Goal: Check status: Check status

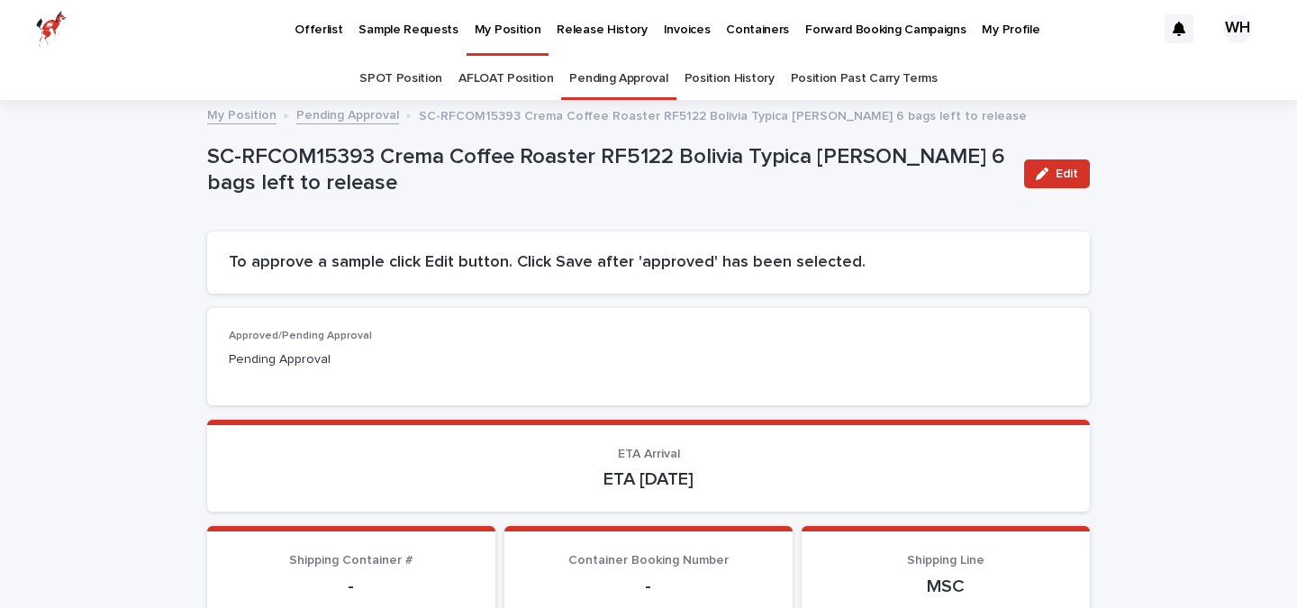
click at [413, 79] on link "SPOT Position" at bounding box center [400, 79] width 83 height 42
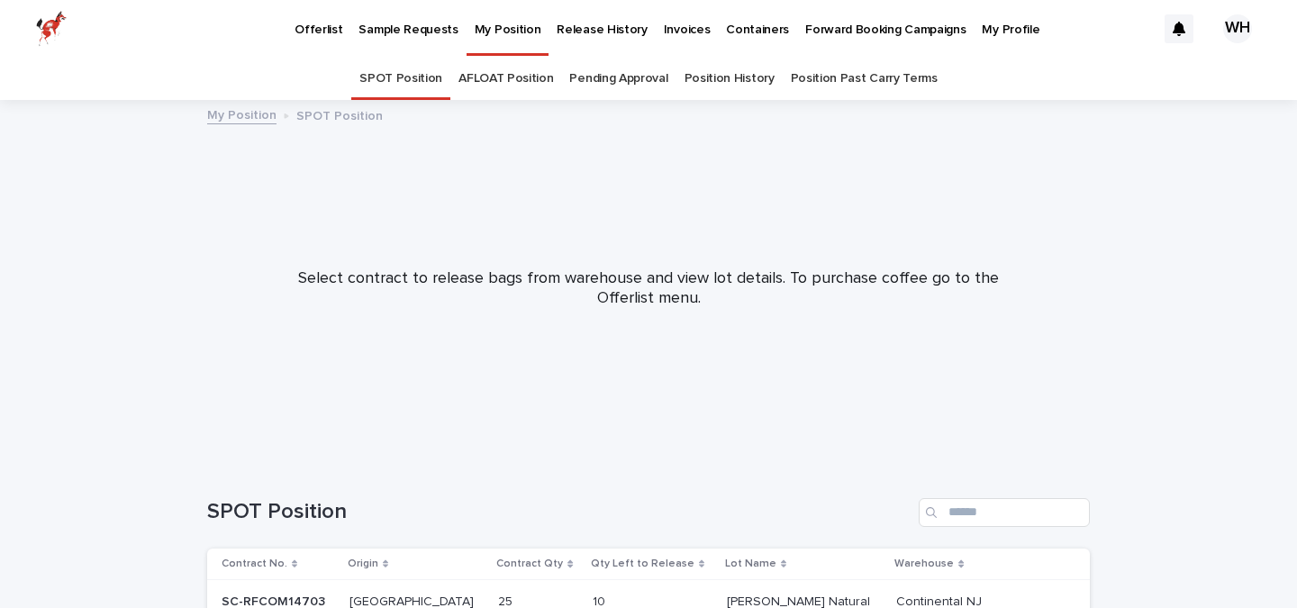
click at [520, 78] on link "AFLOAT Position" at bounding box center [505, 79] width 95 height 42
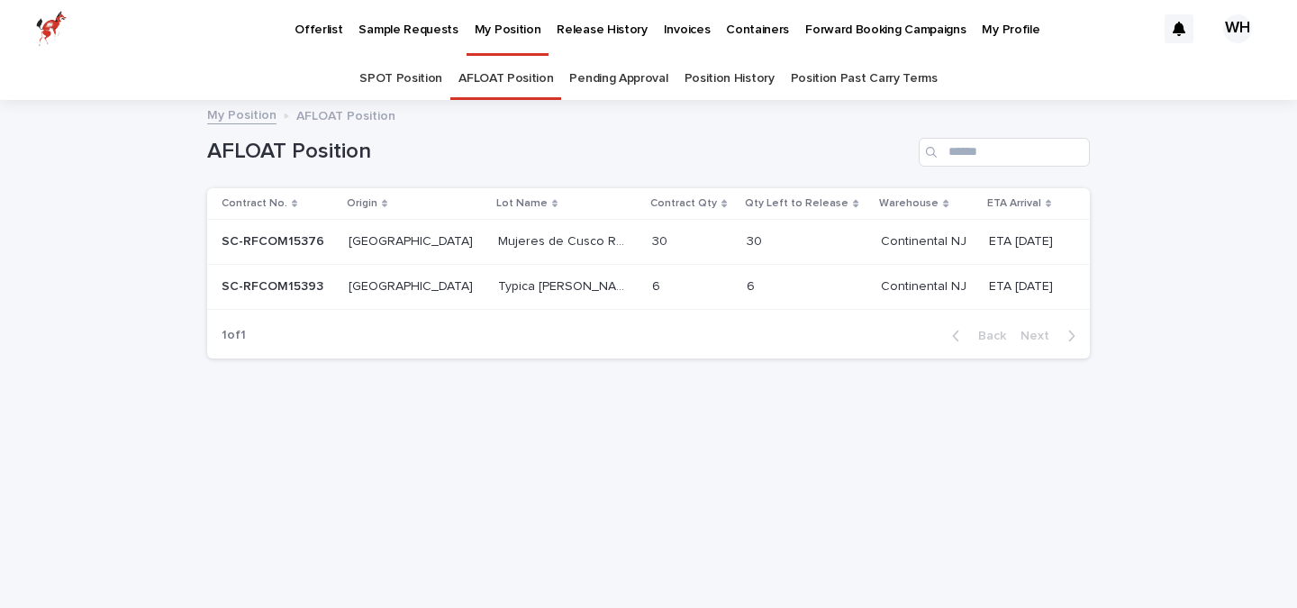
click at [623, 73] on link "Pending Approval" at bounding box center [618, 79] width 98 height 42
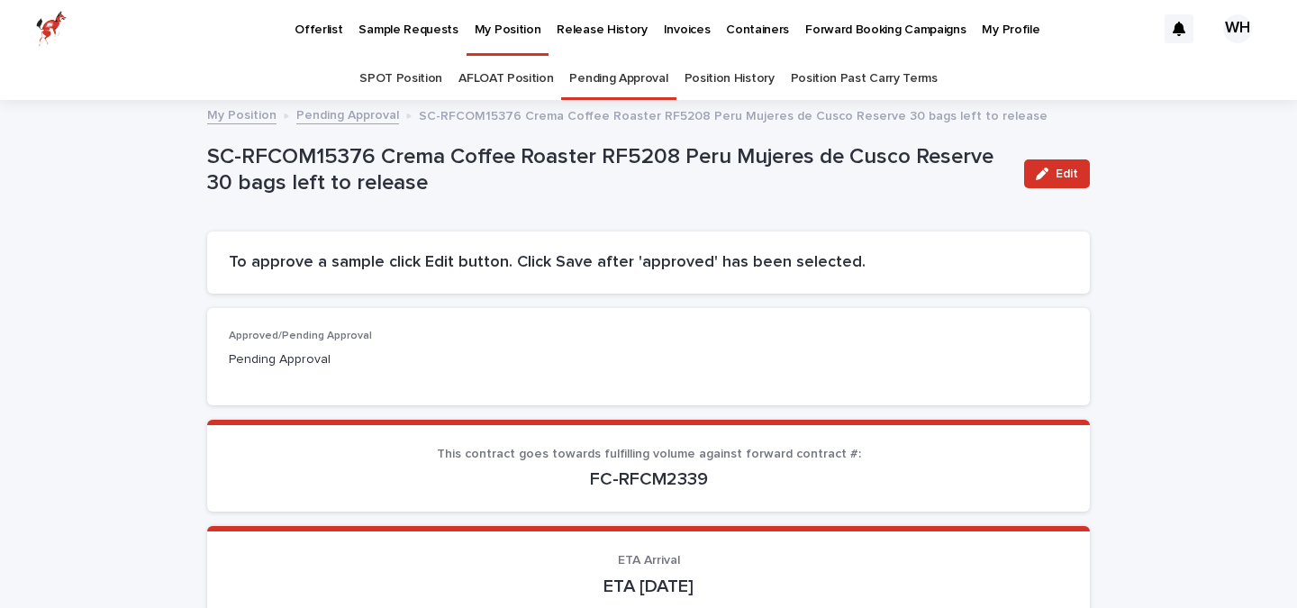
click at [596, 77] on link "Pending Approval" at bounding box center [618, 79] width 98 height 42
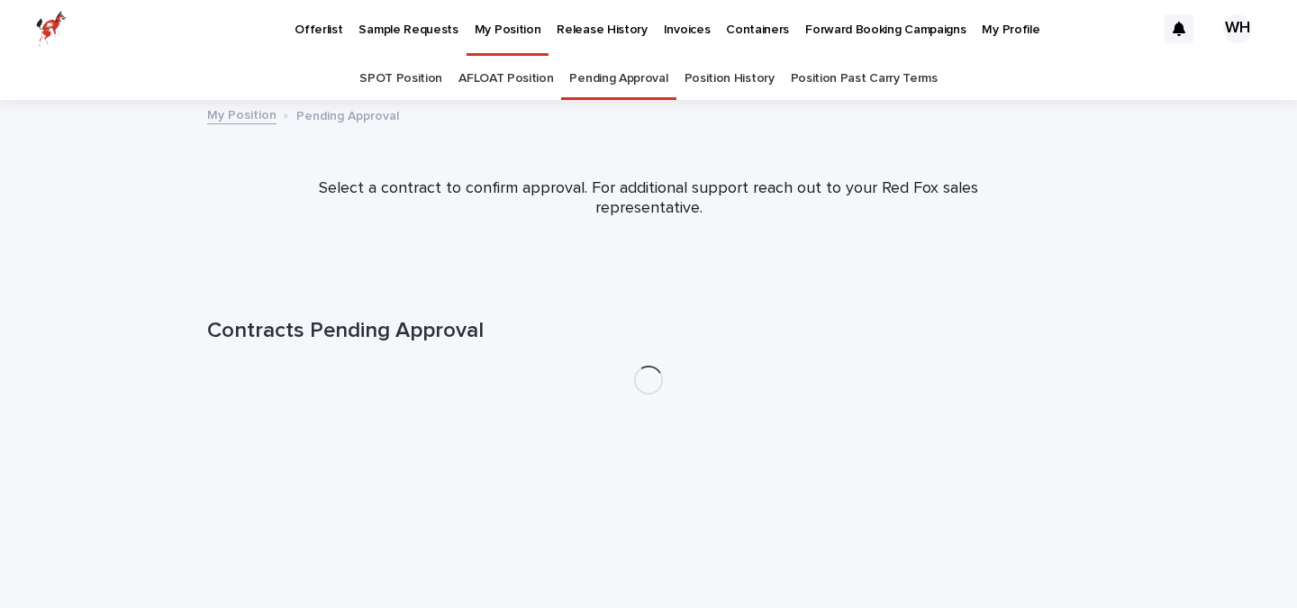
click at [539, 77] on link "AFLOAT Position" at bounding box center [505, 79] width 95 height 42
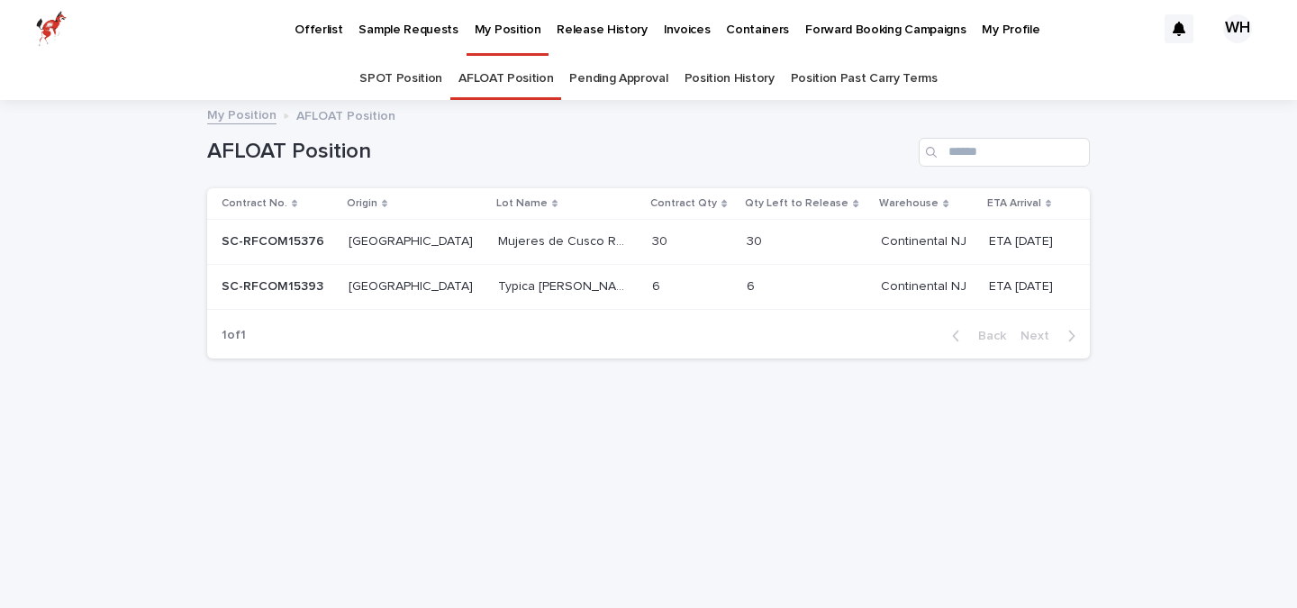
click at [597, 74] on link "Pending Approval" at bounding box center [618, 79] width 98 height 42
